Goal: Obtain resource: Obtain resource

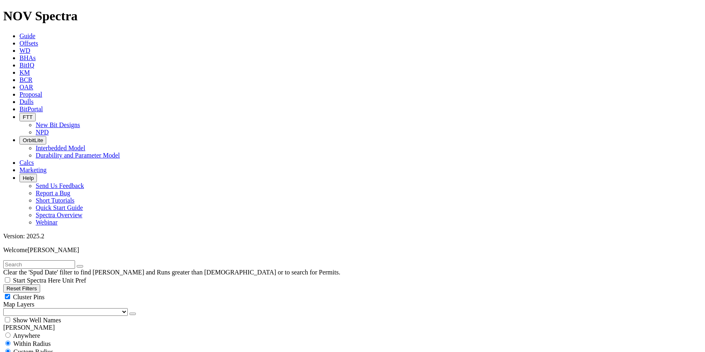
scroll to position [185, 0]
select select "222.25"
checkbox input "false"
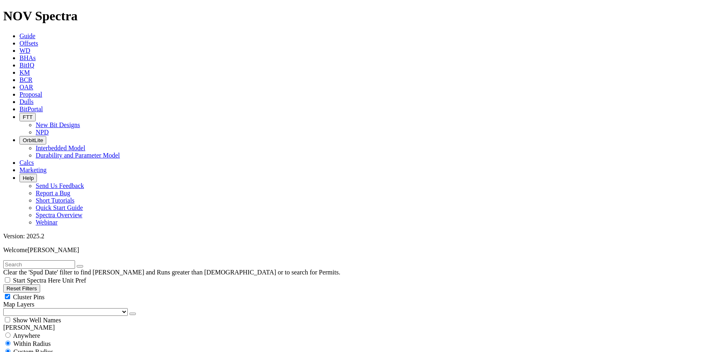
select select "? number:222.25 ?"
